Goal: Task Accomplishment & Management: Use online tool/utility

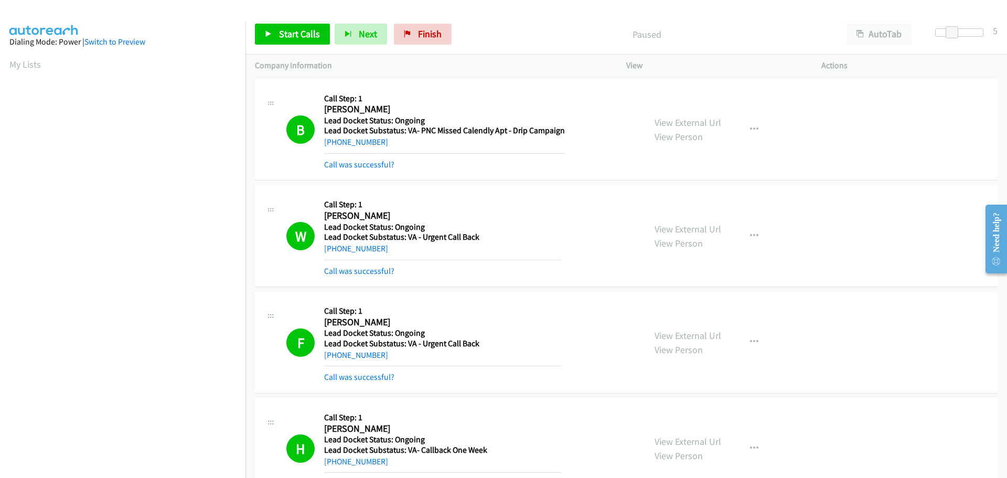
scroll to position [111, 0]
click at [288, 35] on span "Start Calls" at bounding box center [299, 34] width 41 height 12
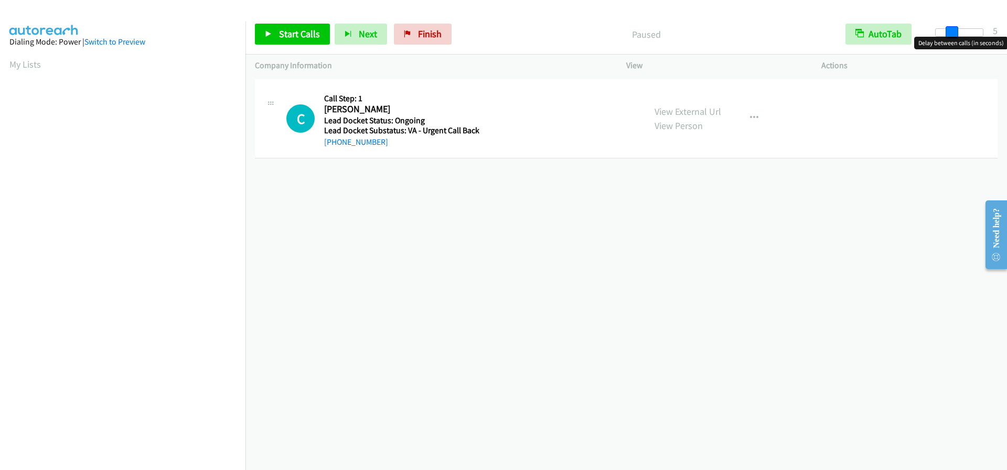
drag, startPoint x: 937, startPoint y: 33, endPoint x: 953, endPoint y: 32, distance: 16.3
click at [953, 32] on span at bounding box center [951, 32] width 13 height 13
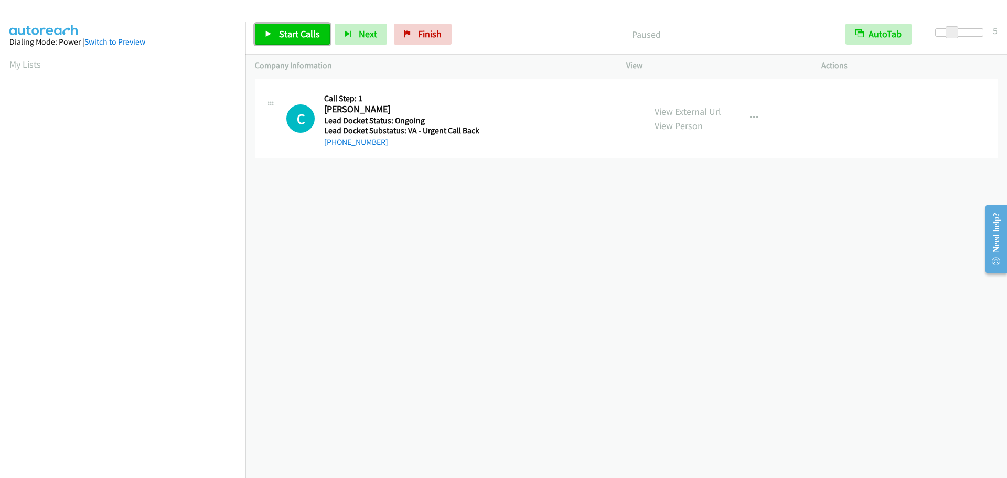
click at [298, 33] on span "Start Calls" at bounding box center [299, 34] width 41 height 12
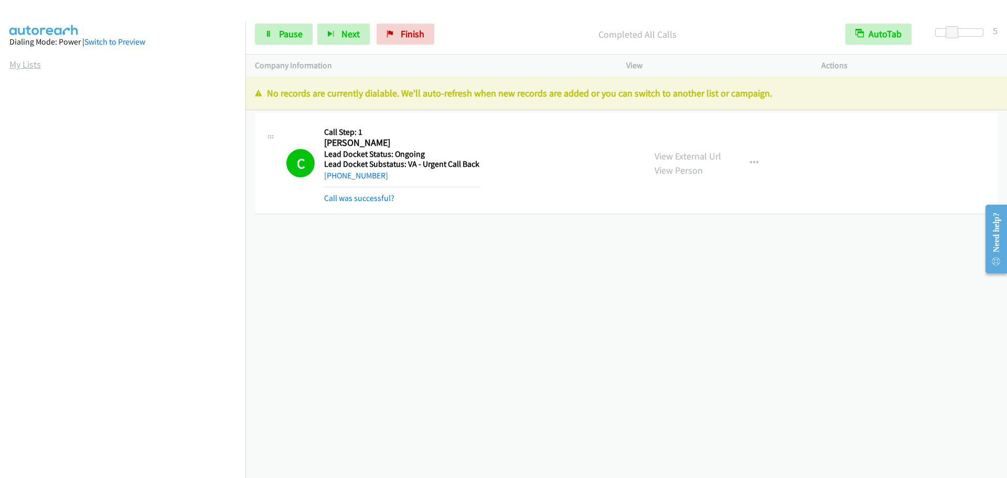
click at [32, 50] on body "Start Calls Pause Next Finish Completed All Calls AutoTab AutoTab 5 Company Inf…" at bounding box center [503, 25] width 1007 height 50
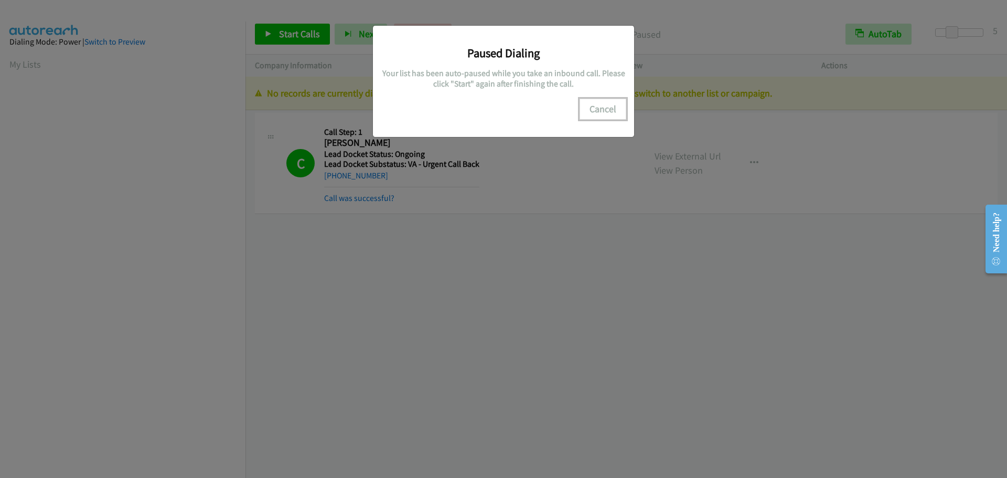
click at [605, 110] on button "Cancel" at bounding box center [602, 109] width 47 height 21
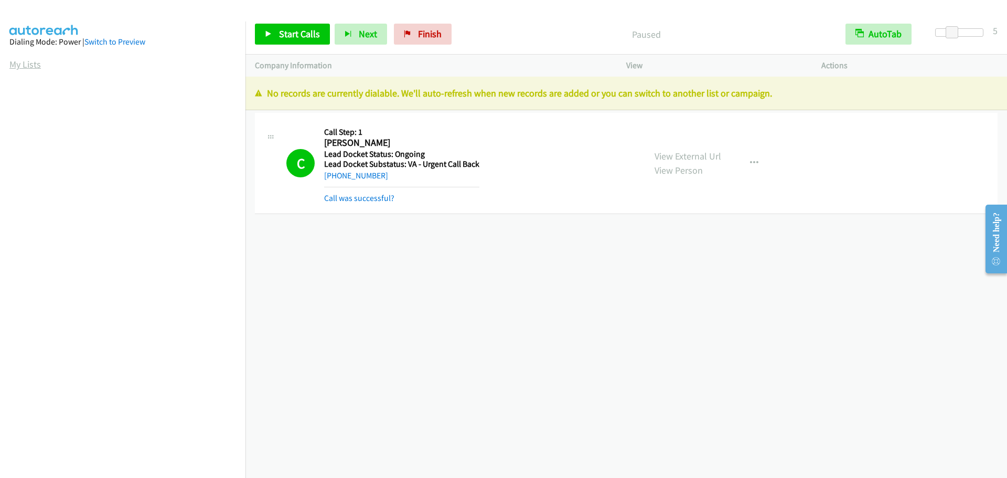
click at [24, 66] on link "My Lists" at bounding box center [24, 64] width 31 height 12
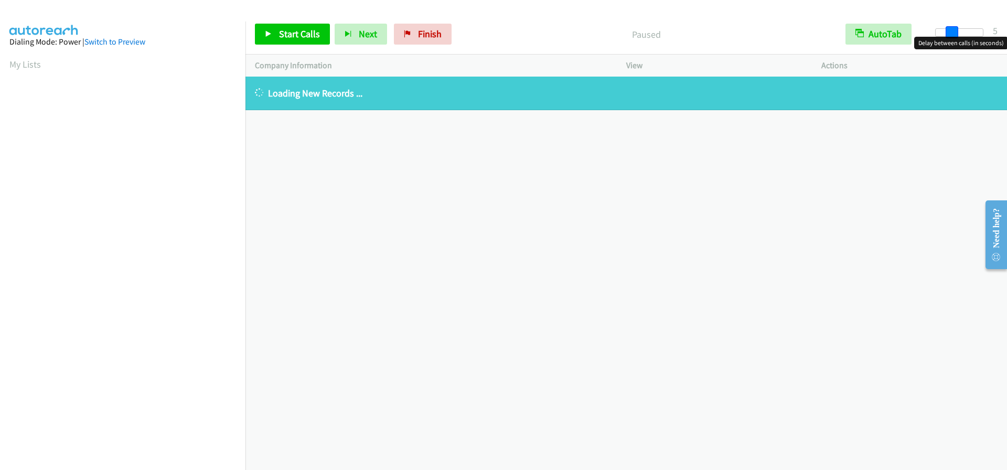
drag, startPoint x: 936, startPoint y: 34, endPoint x: 952, endPoint y: 34, distance: 15.7
click at [952, 34] on span at bounding box center [951, 32] width 13 height 13
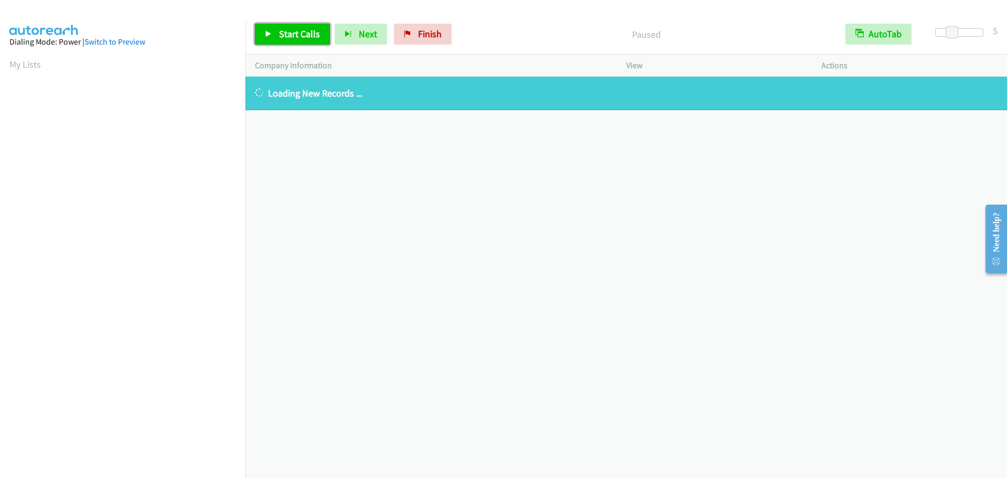
click at [294, 36] on span "Start Calls" at bounding box center [299, 34] width 41 height 12
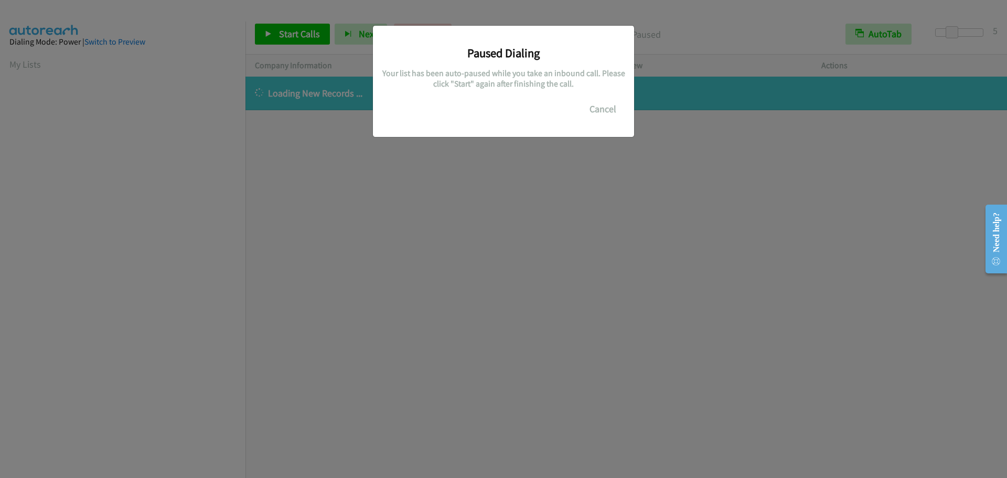
scroll to position [111, 0]
click at [599, 112] on button "Cancel" at bounding box center [602, 109] width 47 height 21
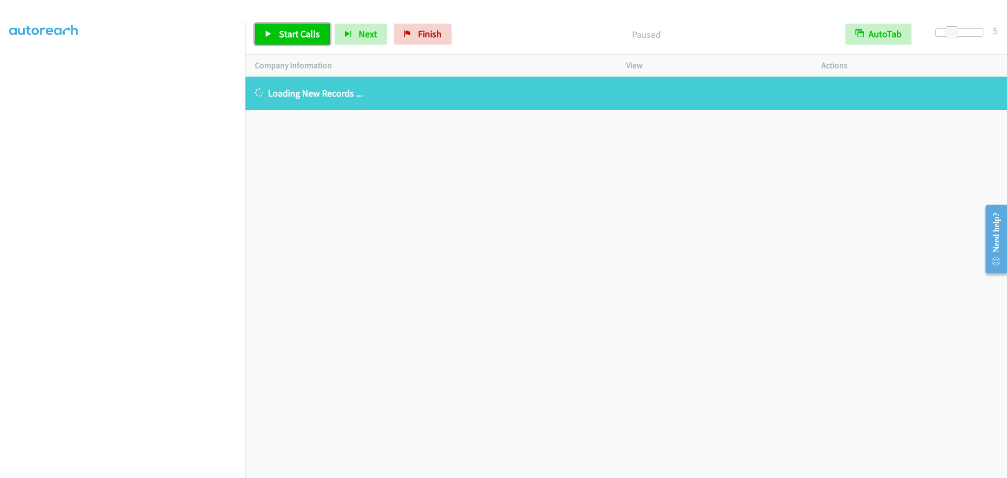
click at [298, 33] on span "Start Calls" at bounding box center [299, 34] width 41 height 12
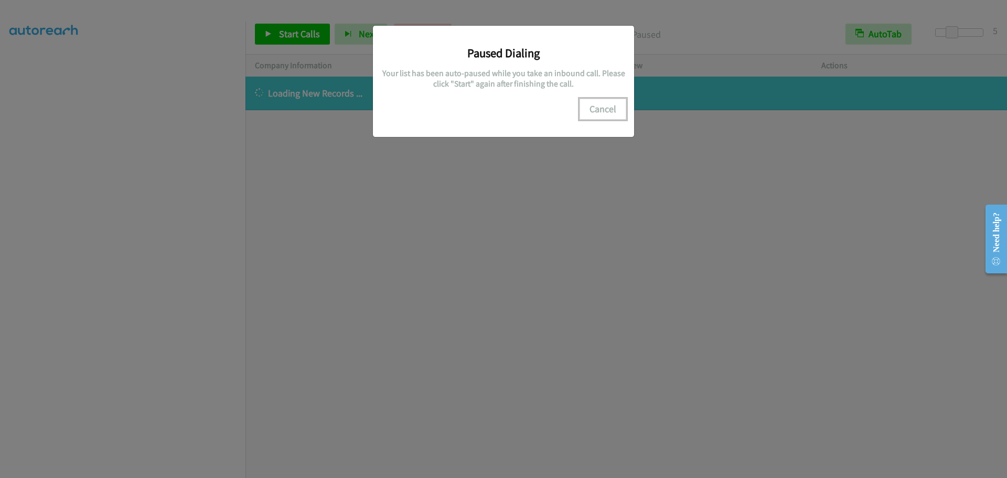
click at [606, 117] on button "Cancel" at bounding box center [602, 109] width 47 height 21
